Goal: Task Accomplishment & Management: Manage account settings

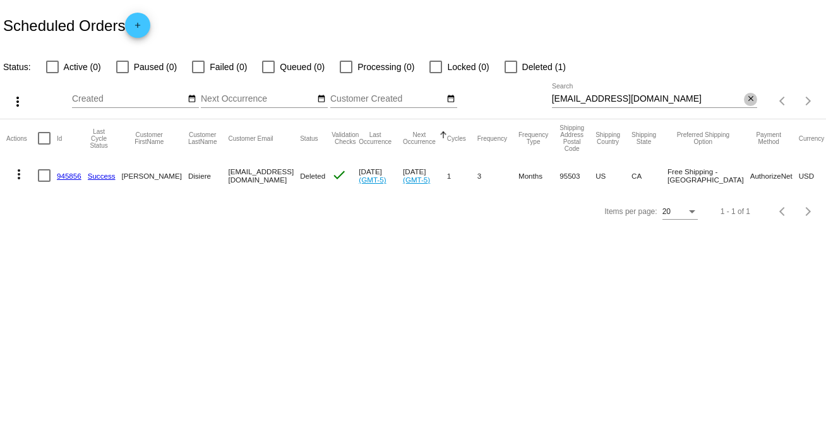
click at [751, 99] on mat-icon "close" at bounding box center [751, 99] width 9 height 10
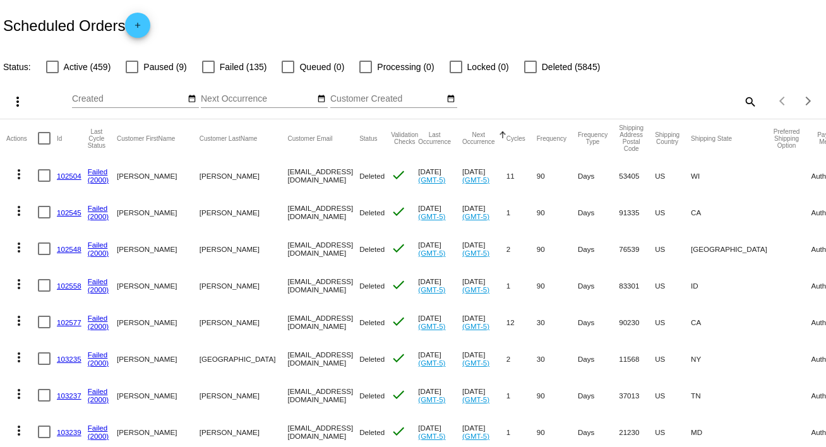
click at [742, 100] on mat-icon "search" at bounding box center [749, 102] width 15 height 20
click at [742, 100] on input "Search" at bounding box center [655, 99] width 206 height 10
paste input "[EMAIL_ADDRESS][DOMAIN_NAME]"
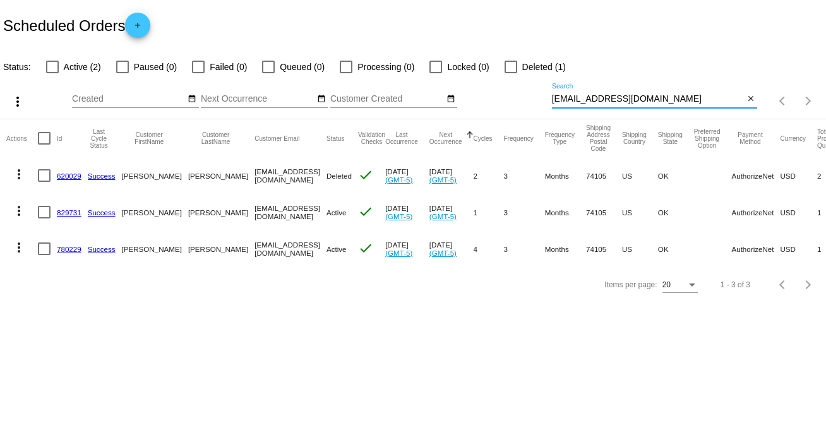
type input "[EMAIL_ADDRESS][DOMAIN_NAME]"
click at [17, 213] on mat-icon "more_vert" at bounding box center [18, 210] width 15 height 15
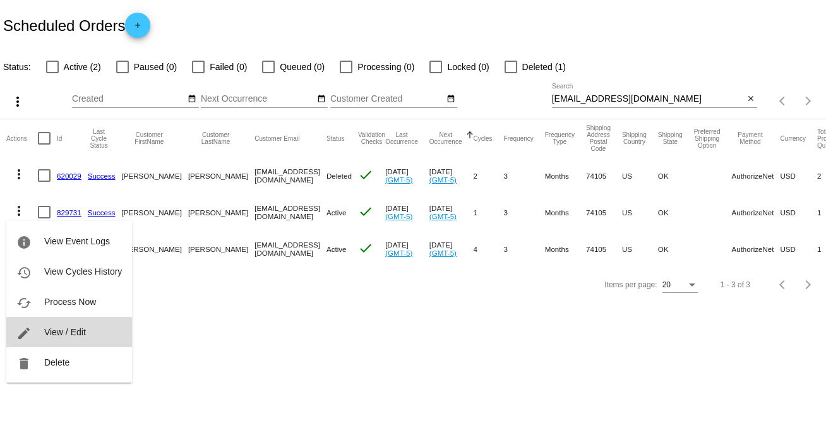
click at [88, 331] on button "edit View / Edit" at bounding box center [69, 332] width 126 height 30
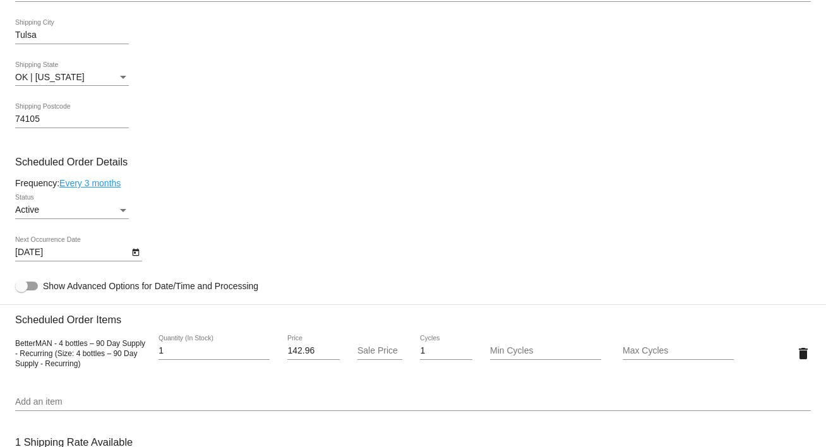
scroll to position [611, 0]
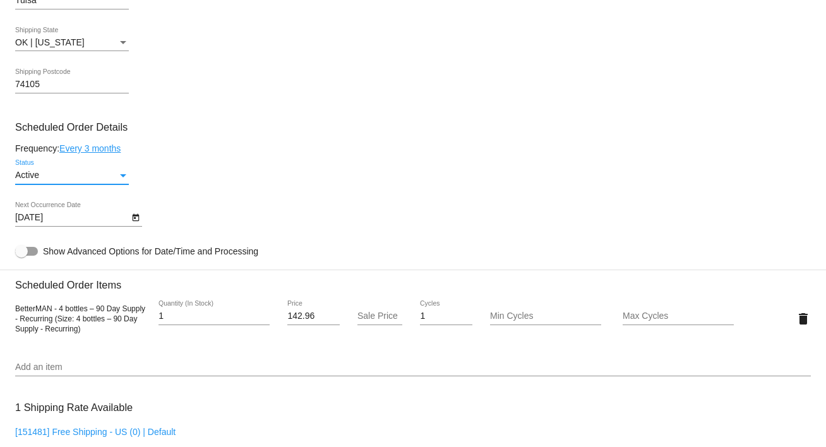
click at [121, 177] on div "Status" at bounding box center [123, 175] width 6 height 3
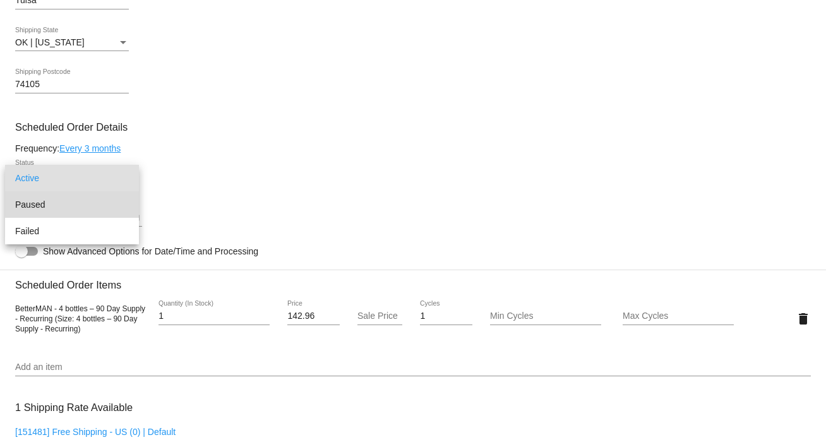
click at [75, 210] on span "Paused" at bounding box center [72, 204] width 114 height 27
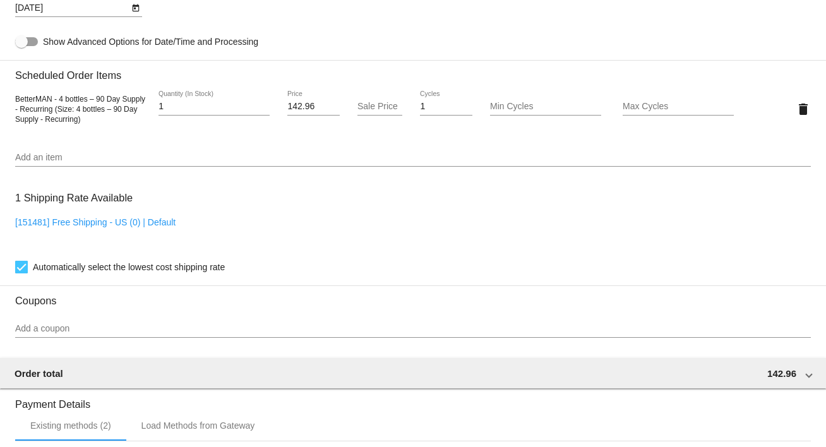
scroll to position [1088, 0]
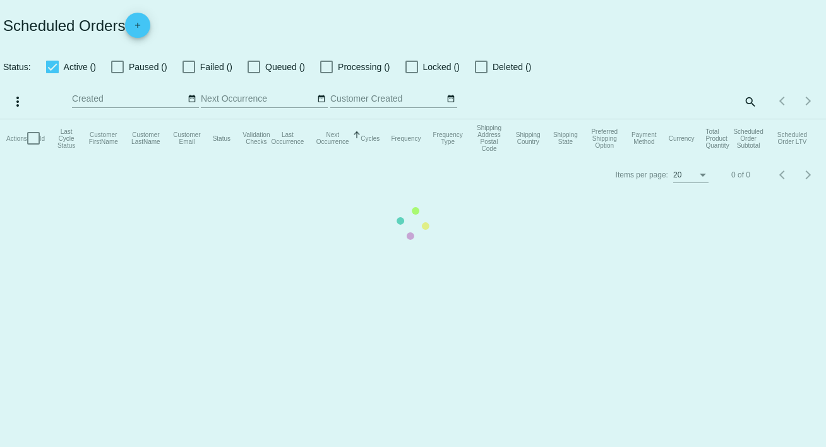
checkbox input "false"
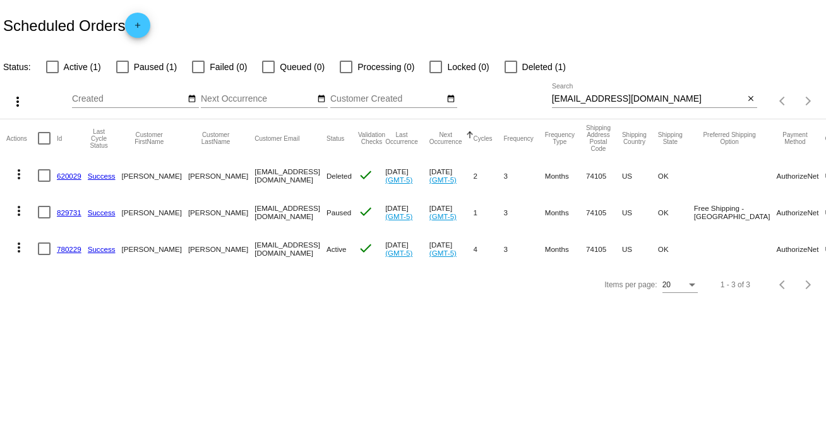
click at [18, 209] on mat-icon "more_vert" at bounding box center [18, 210] width 15 height 15
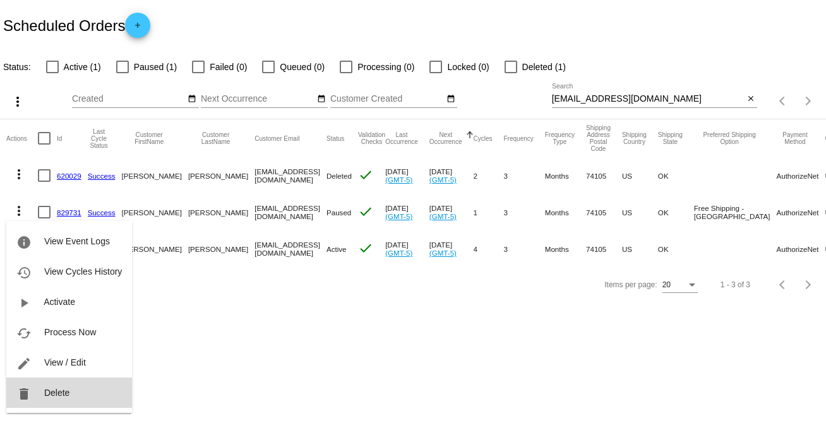
click at [61, 389] on span "Delete" at bounding box center [56, 393] width 25 height 10
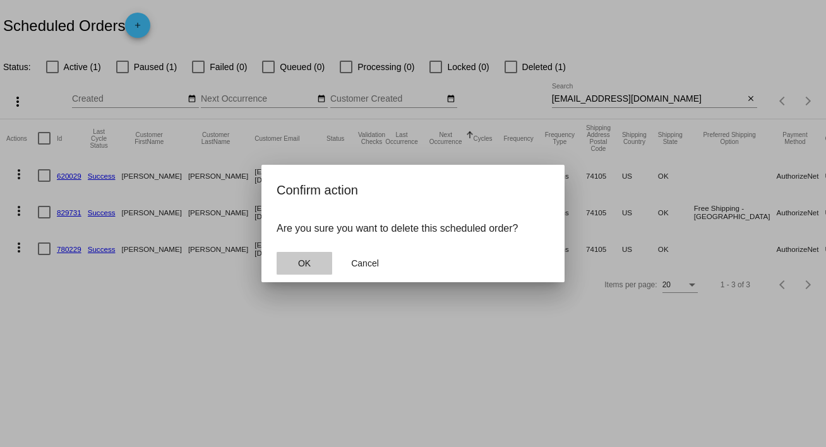
click at [308, 265] on span "OK" at bounding box center [304, 263] width 13 height 10
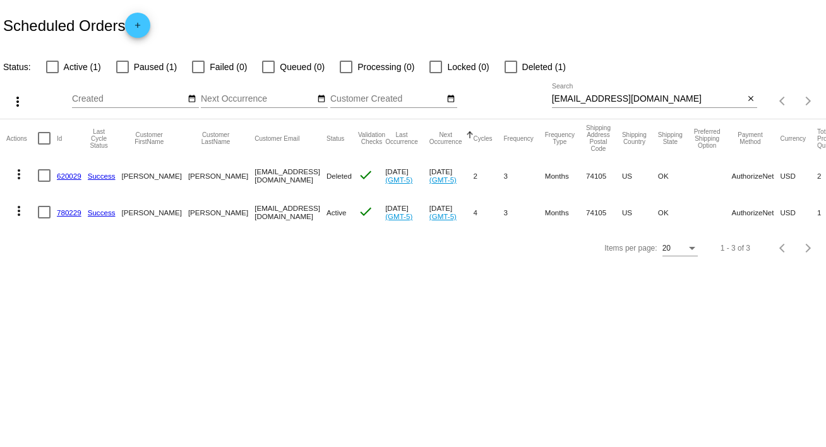
click at [23, 208] on mat-icon "more_vert" at bounding box center [18, 210] width 15 height 15
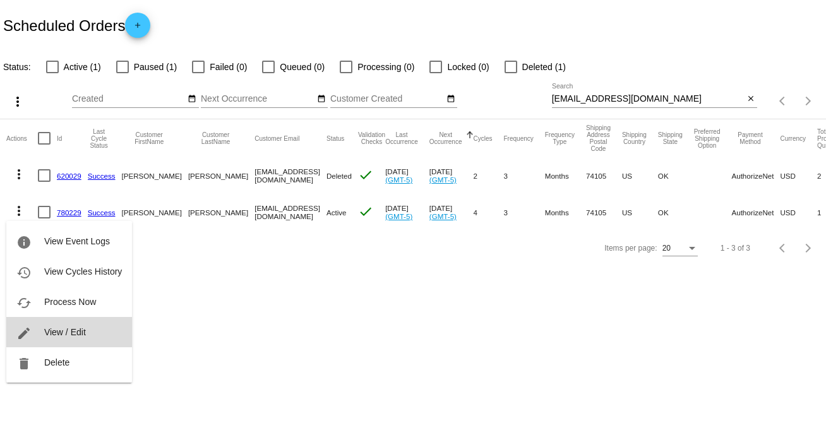
click at [85, 330] on span "View / Edit" at bounding box center [65, 332] width 42 height 10
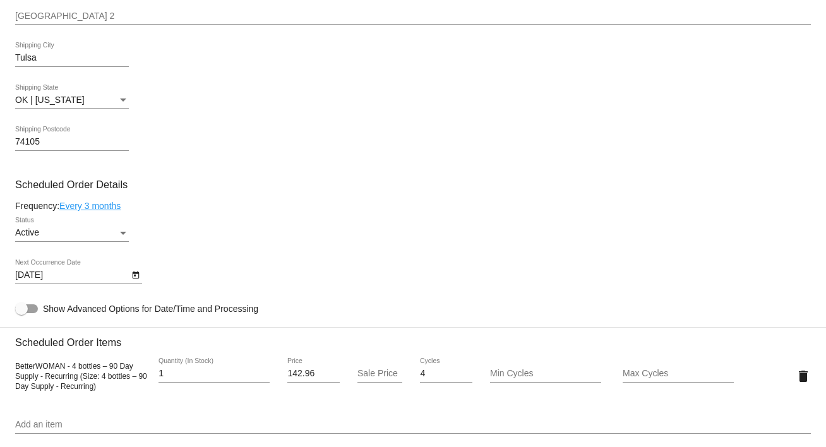
scroll to position [588, 0]
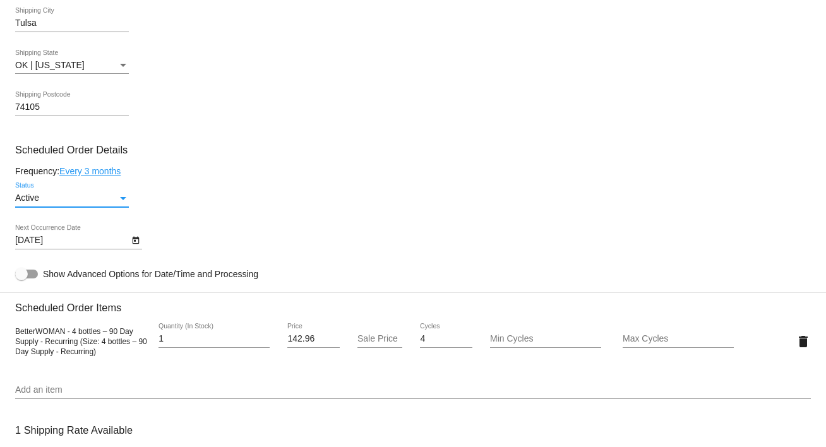
click at [124, 199] on div "Status" at bounding box center [123, 198] width 6 height 3
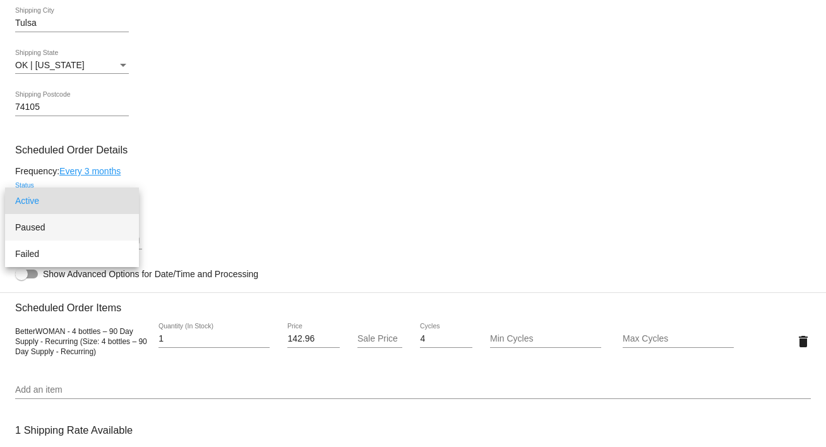
click at [114, 229] on span "Paused" at bounding box center [72, 227] width 114 height 27
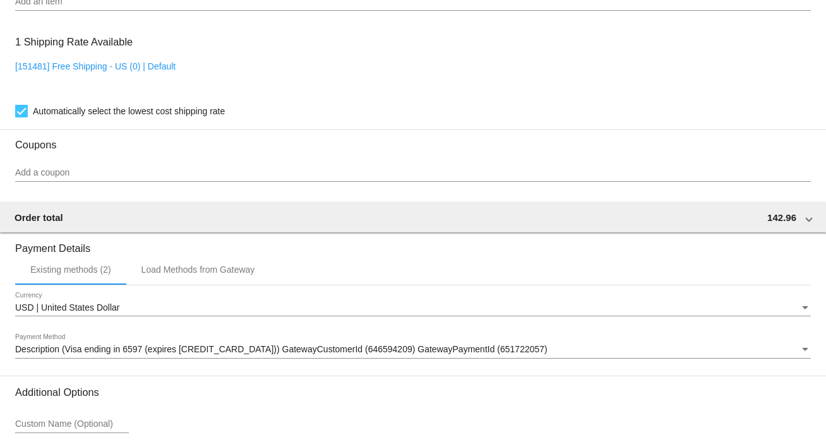
scroll to position [1088, 0]
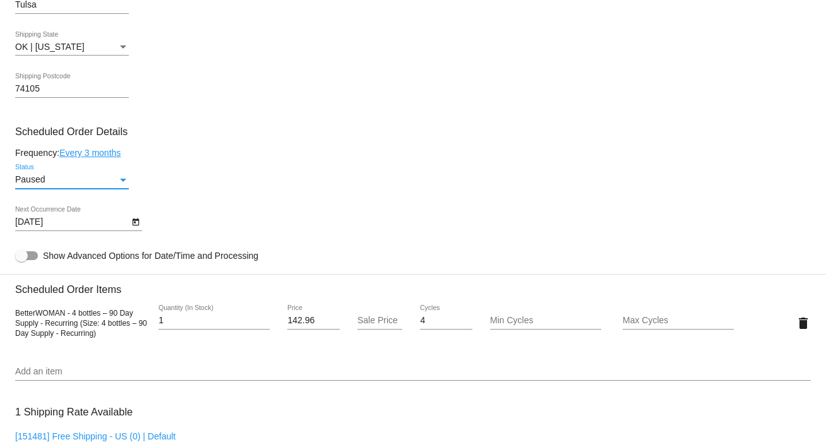
scroll to position [601, 0]
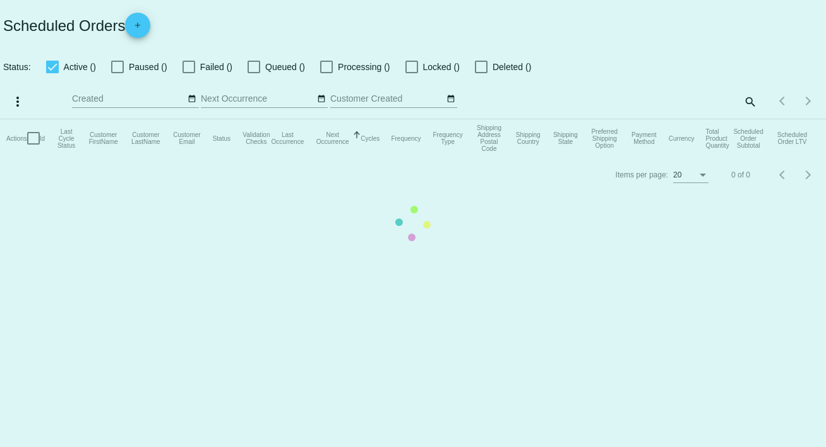
checkbox input "false"
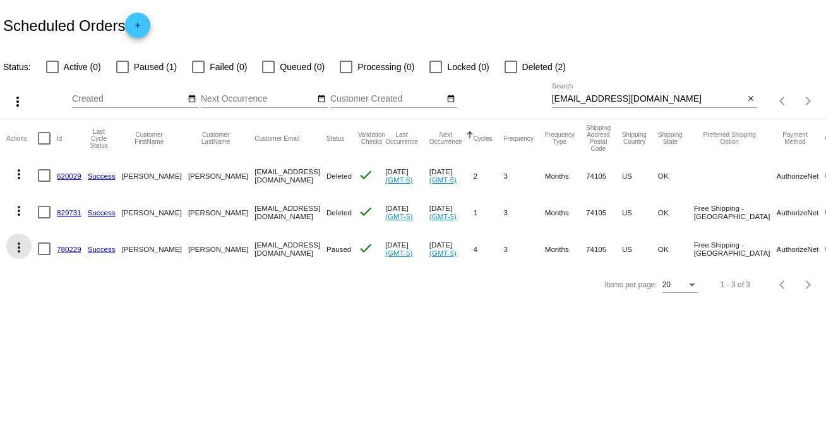
click at [18, 243] on mat-icon "more_vert" at bounding box center [18, 247] width 15 height 15
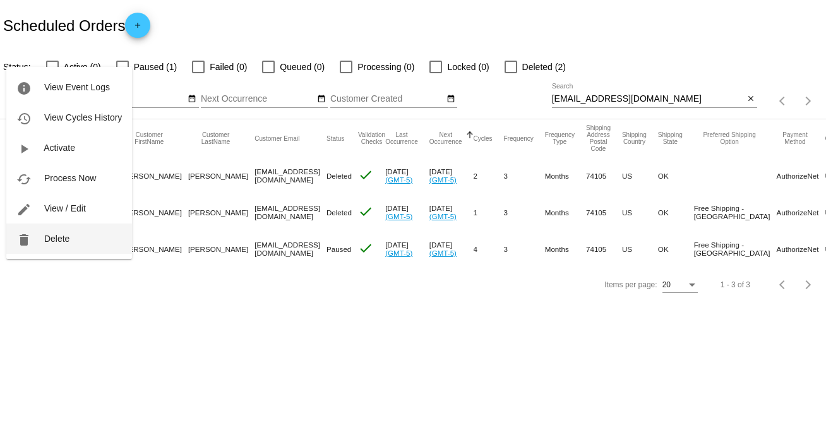
click at [67, 239] on span "Delete" at bounding box center [56, 239] width 25 height 10
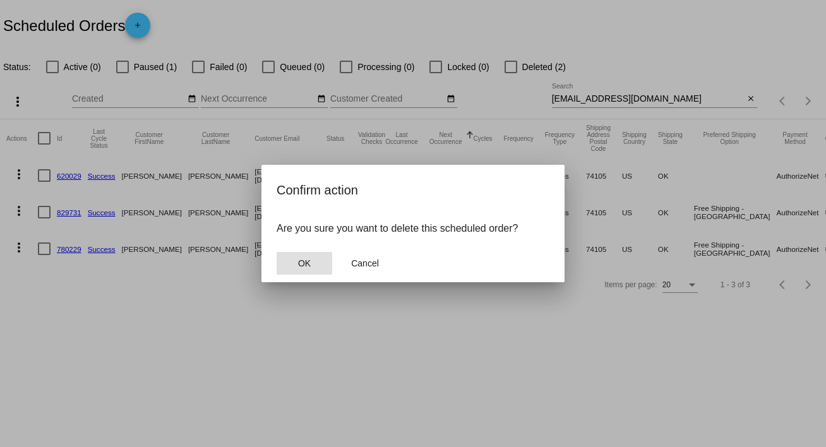
click at [294, 267] on button "OK" at bounding box center [305, 263] width 56 height 23
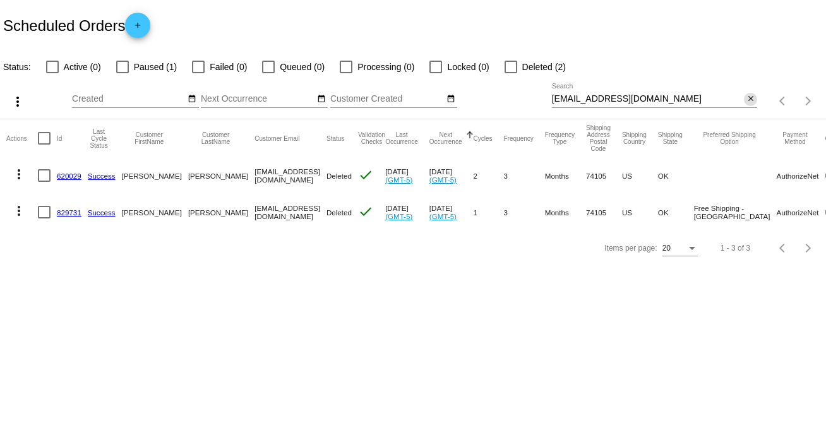
click at [751, 98] on mat-icon "close" at bounding box center [751, 99] width 9 height 10
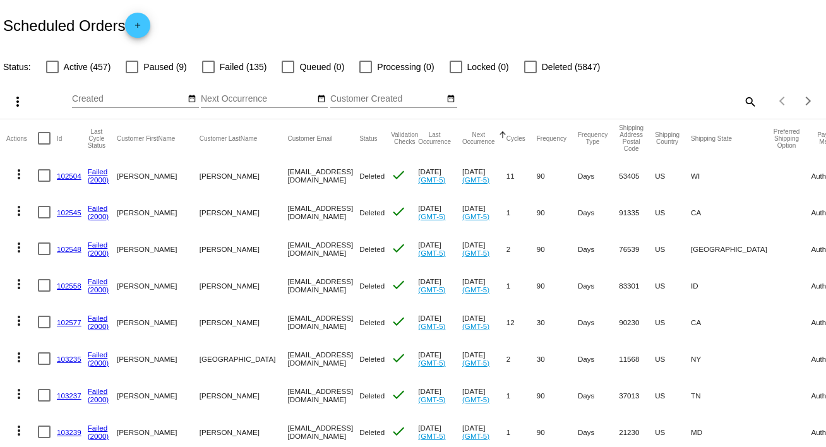
click at [742, 99] on mat-icon "search" at bounding box center [749, 102] width 15 height 20
click at [742, 99] on input "Search" at bounding box center [655, 99] width 206 height 10
paste input "[EMAIL_ADDRESS][DOMAIN_NAME]"
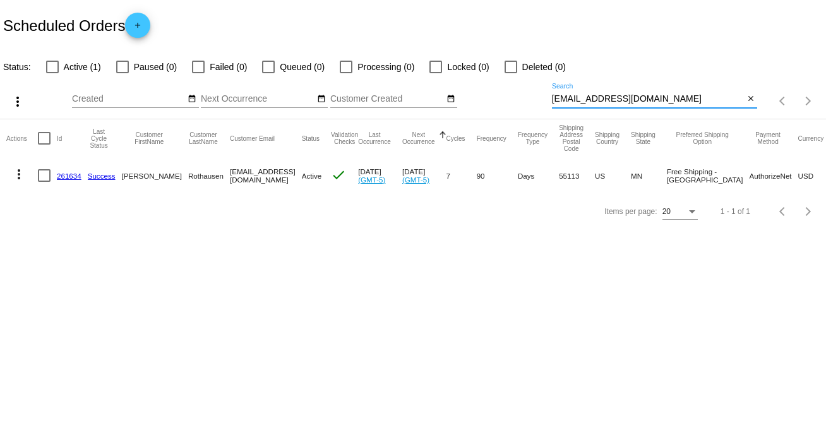
type input "[EMAIL_ADDRESS][DOMAIN_NAME]"
click at [17, 174] on mat-icon "more_vert" at bounding box center [18, 174] width 15 height 15
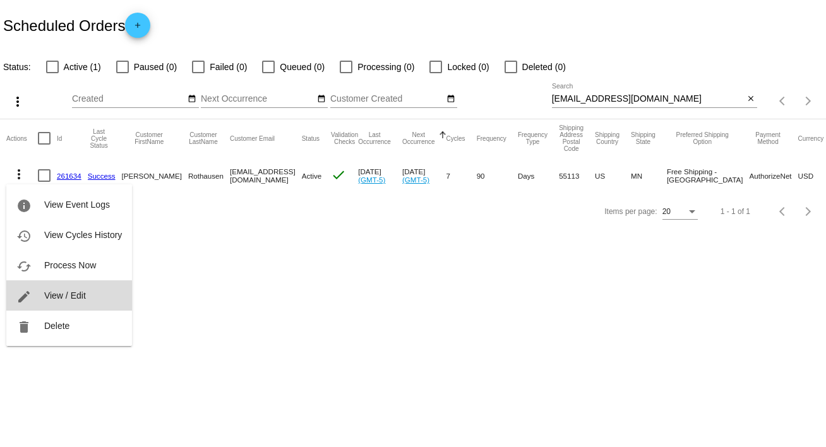
click at [75, 297] on span "View / Edit" at bounding box center [65, 296] width 42 height 10
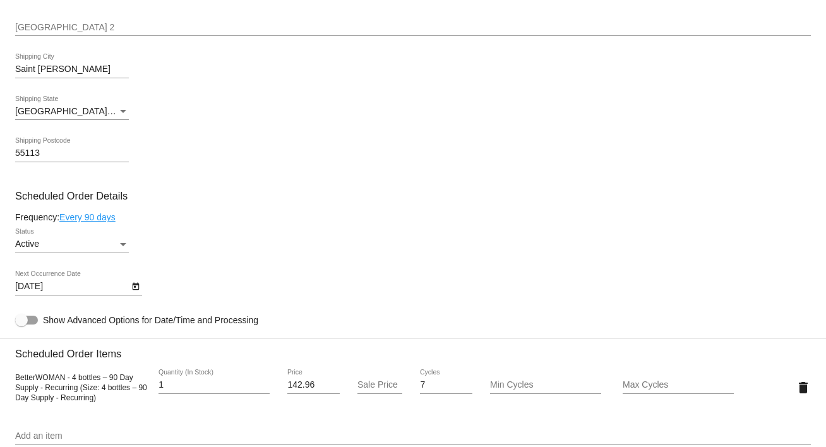
scroll to position [553, 0]
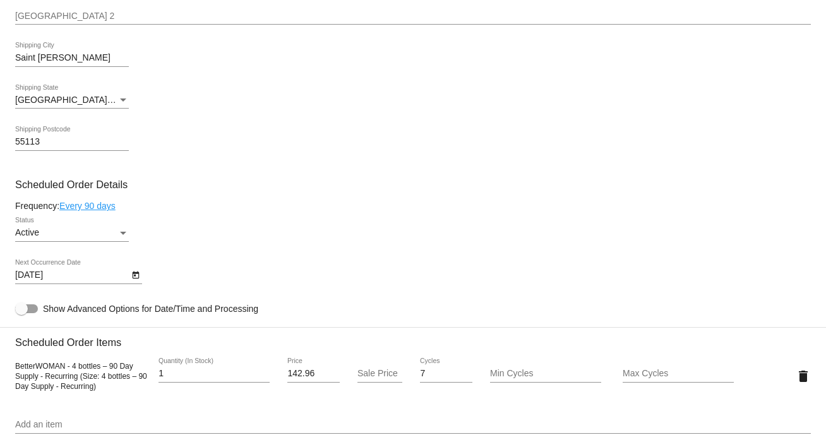
click at [121, 231] on div "Status" at bounding box center [122, 233] width 11 height 10
click at [121, 231] on div at bounding box center [413, 223] width 826 height 447
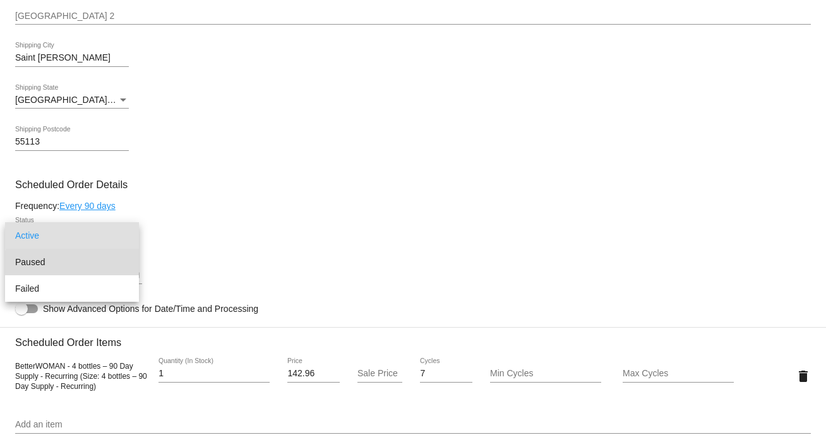
click at [110, 263] on span "Paused" at bounding box center [72, 262] width 114 height 27
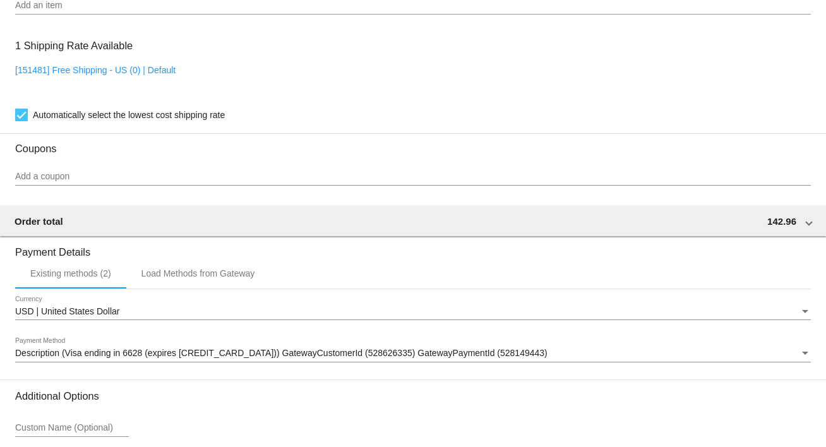
scroll to position [1088, 0]
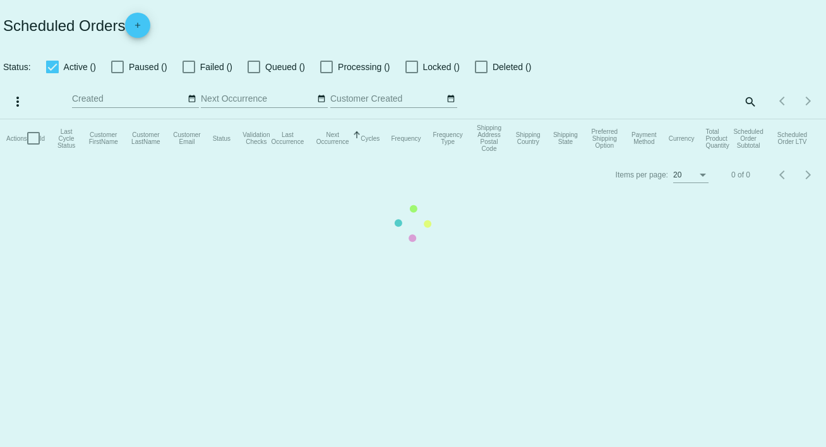
checkbox input "false"
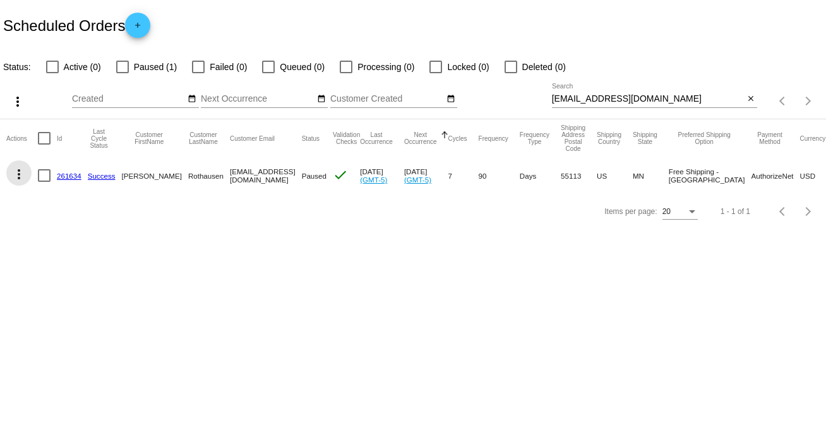
click at [20, 172] on mat-icon "more_vert" at bounding box center [18, 174] width 15 height 15
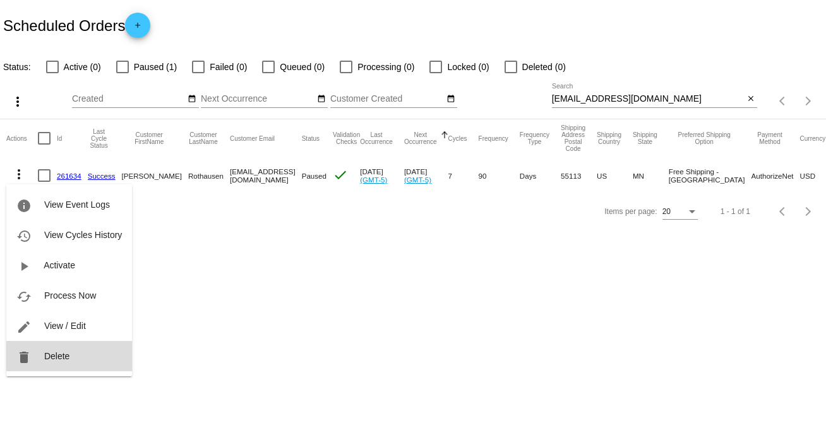
click at [78, 353] on button "delete Delete" at bounding box center [69, 356] width 126 height 30
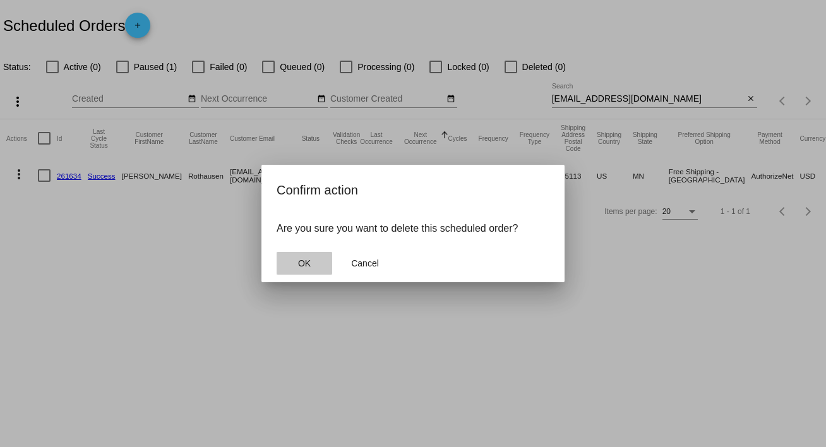
click at [304, 262] on span "OK" at bounding box center [304, 263] width 13 height 10
